Goal: Information Seeking & Learning: Learn about a topic

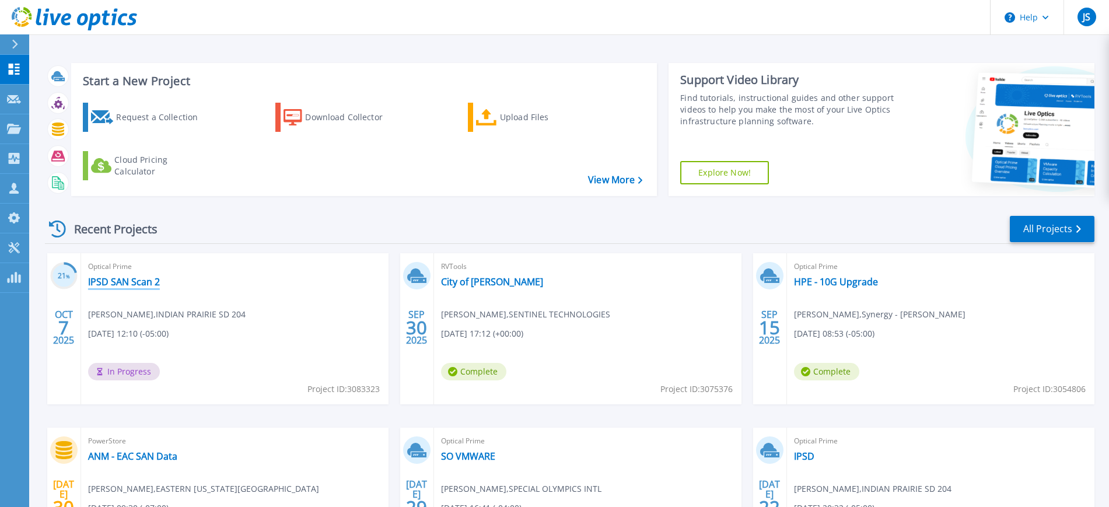
click at [142, 282] on link "IPSD SAN Scan 2" at bounding box center [124, 282] width 72 height 12
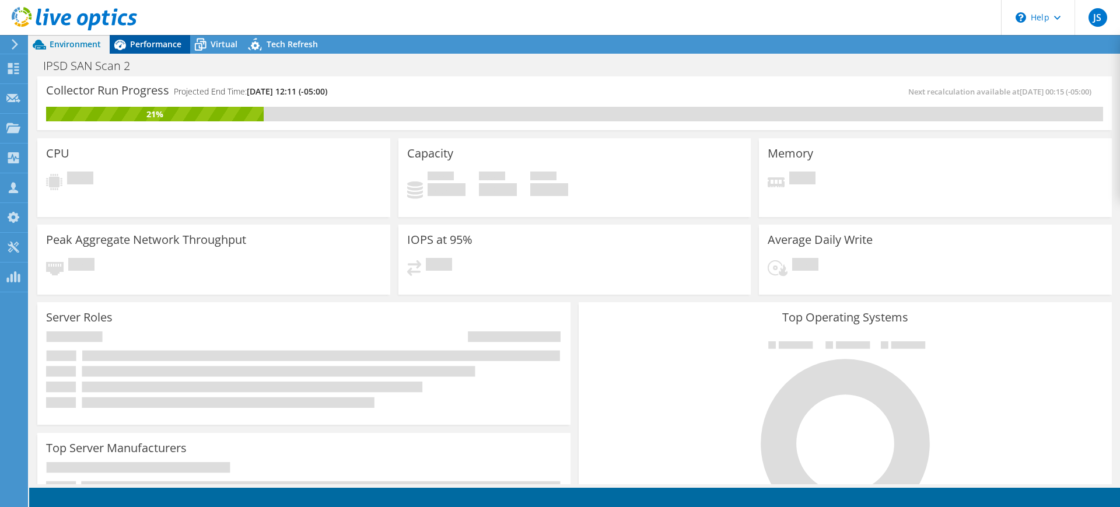
click at [159, 43] on span "Performance" at bounding box center [155, 43] width 51 height 11
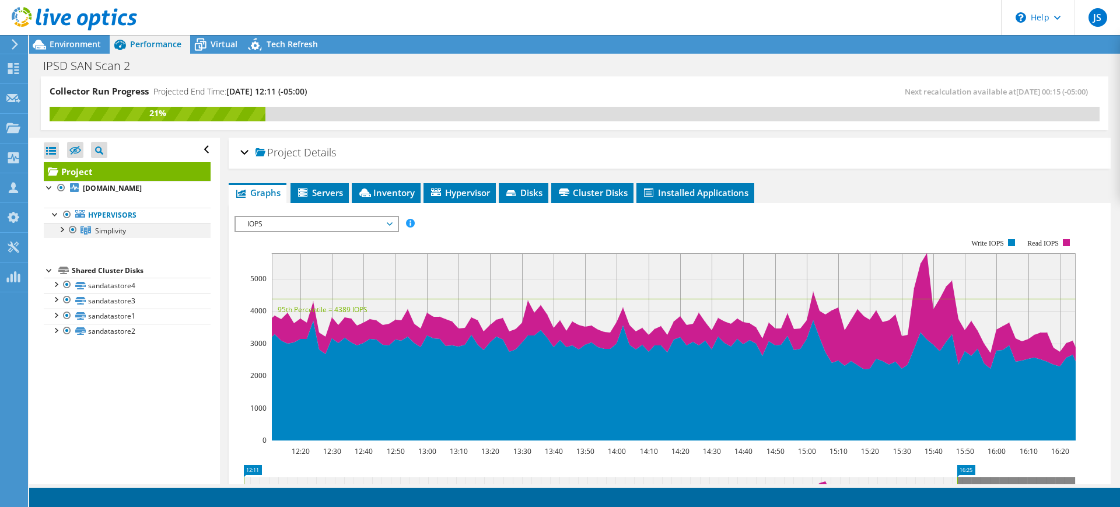
click at [64, 232] on div at bounding box center [61, 229] width 12 height 12
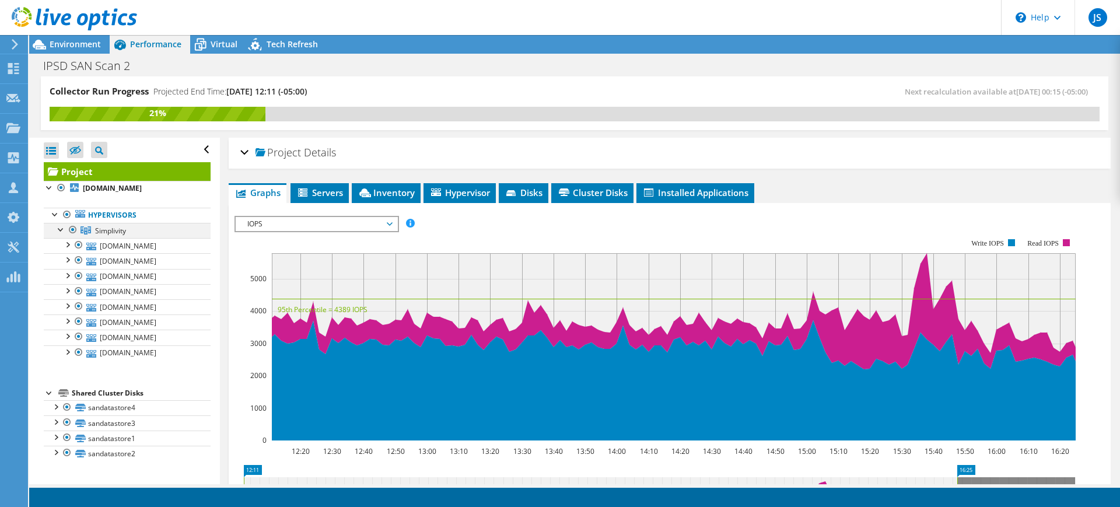
click at [64, 232] on div at bounding box center [61, 229] width 12 height 12
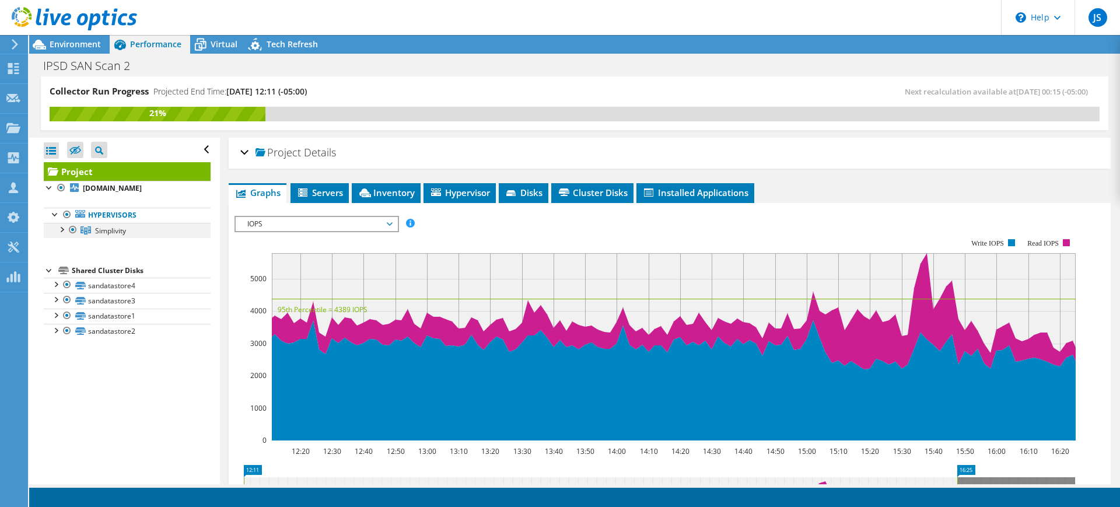
click at [60, 229] on div at bounding box center [61, 229] width 12 height 12
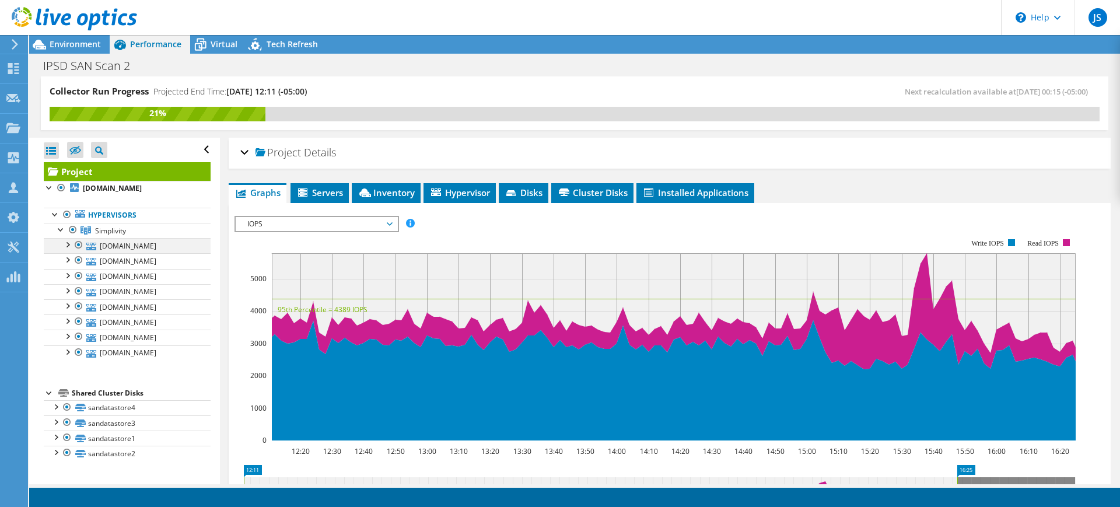
click at [69, 246] on div at bounding box center [67, 244] width 12 height 12
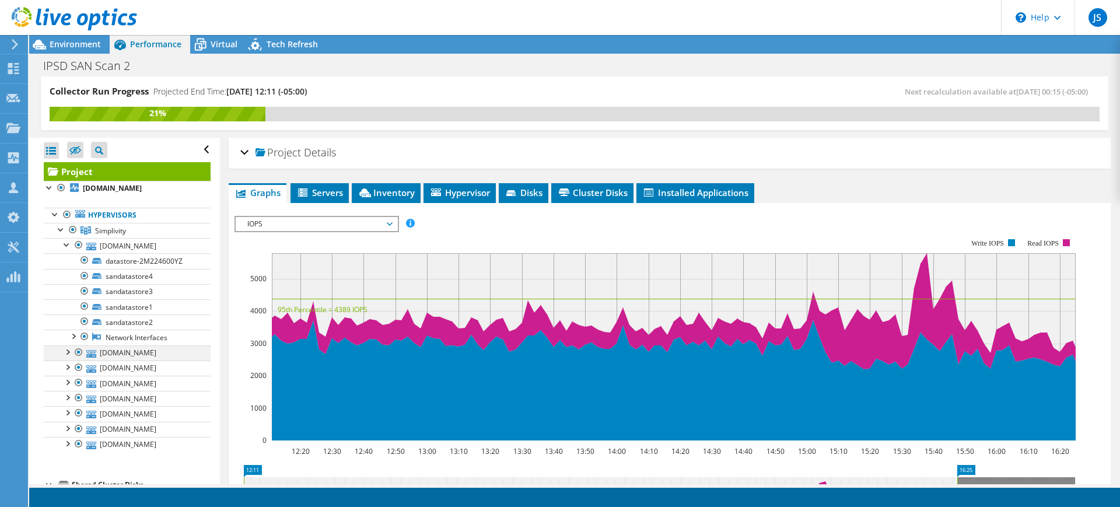
click at [67, 357] on div at bounding box center [67, 351] width 12 height 12
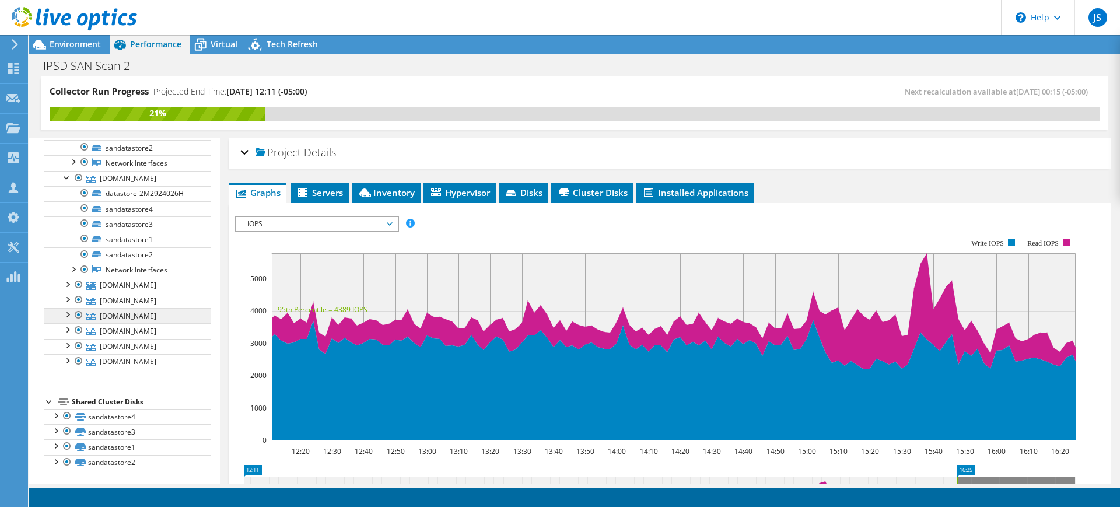
scroll to position [258, 0]
click at [67, 323] on div at bounding box center [67, 329] width 12 height 12
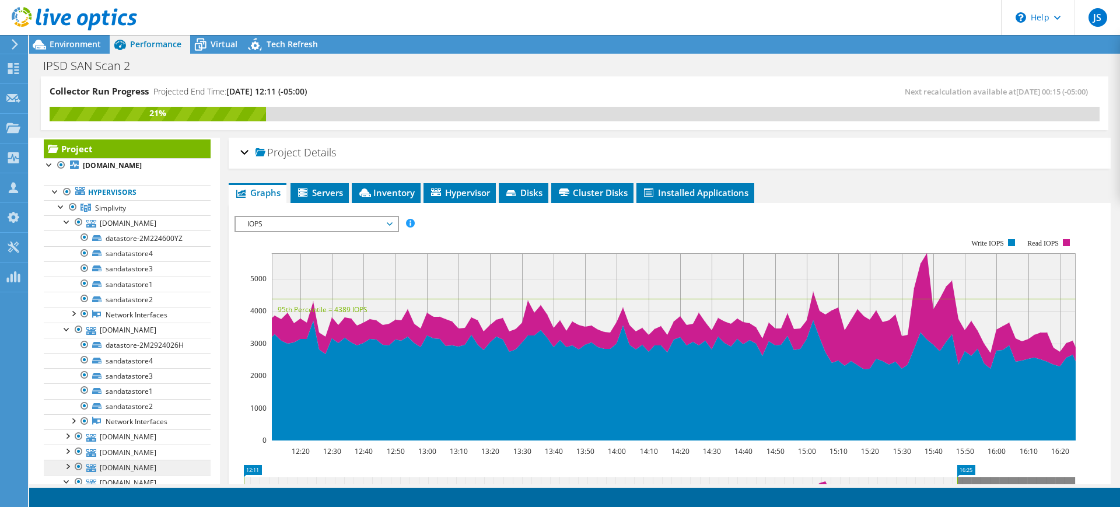
scroll to position [0, 0]
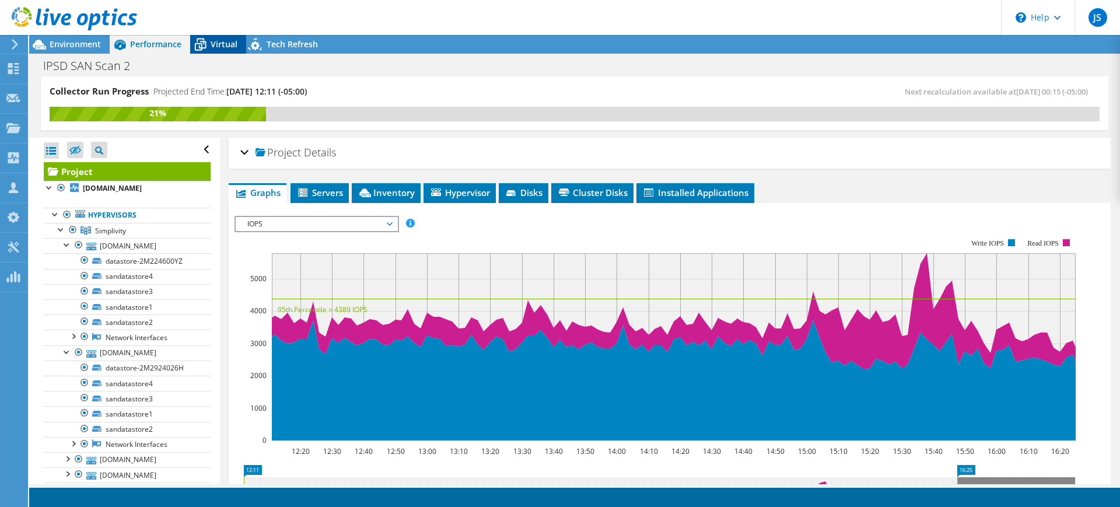
click at [225, 41] on span "Virtual" at bounding box center [224, 43] width 27 height 11
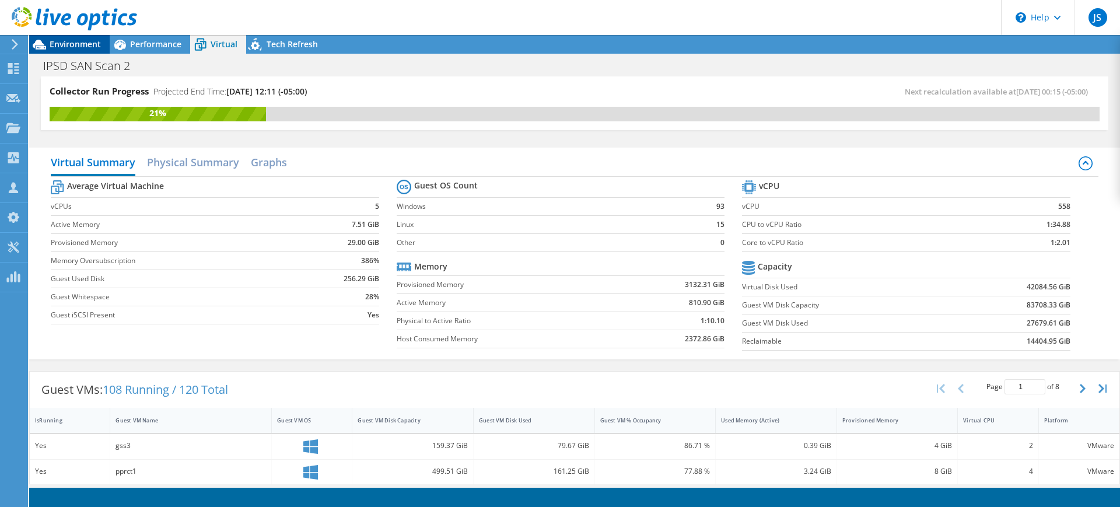
click at [57, 45] on span "Environment" at bounding box center [75, 43] width 51 height 11
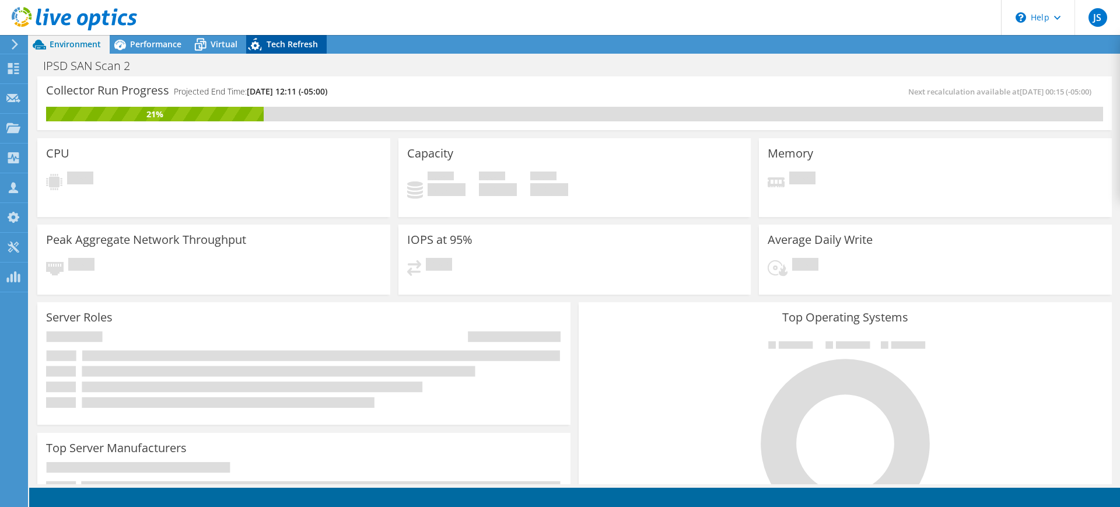
click at [279, 44] on span "Tech Refresh" at bounding box center [291, 43] width 51 height 11
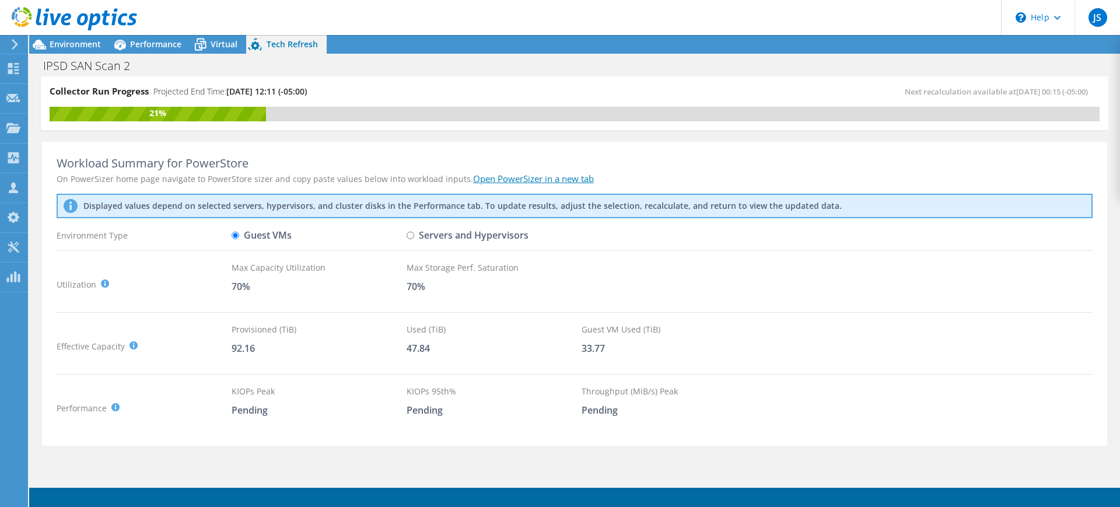
click at [409, 236] on input "Servers and Hypervisors" at bounding box center [410, 236] width 8 height 8
radio input "true"
click at [239, 237] on input "Guest VMs" at bounding box center [236, 236] width 8 height 8
radio input "true"
radio input "false"
